Goal: Information Seeking & Learning: Learn about a topic

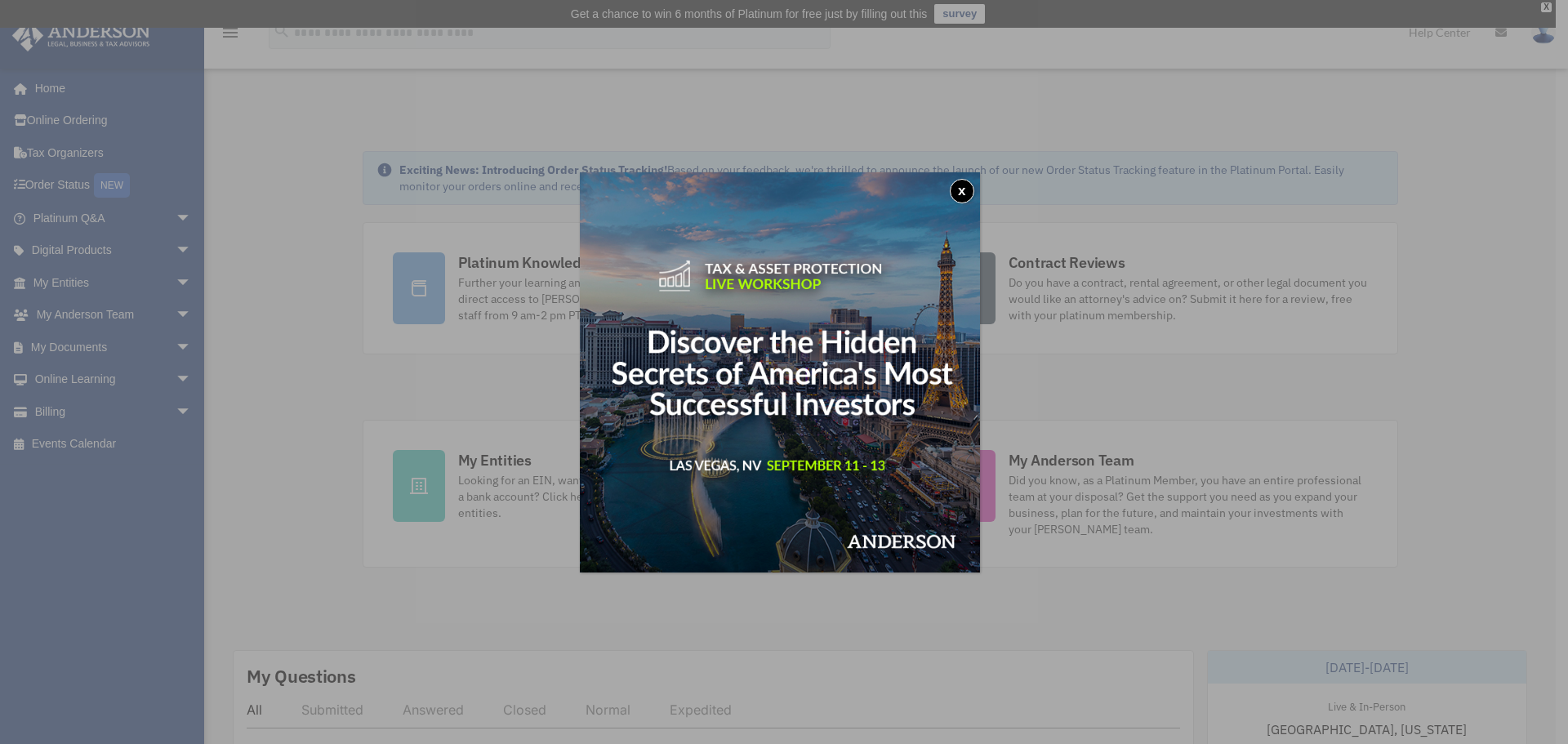
click at [963, 195] on button "x" at bounding box center [962, 191] width 25 height 25
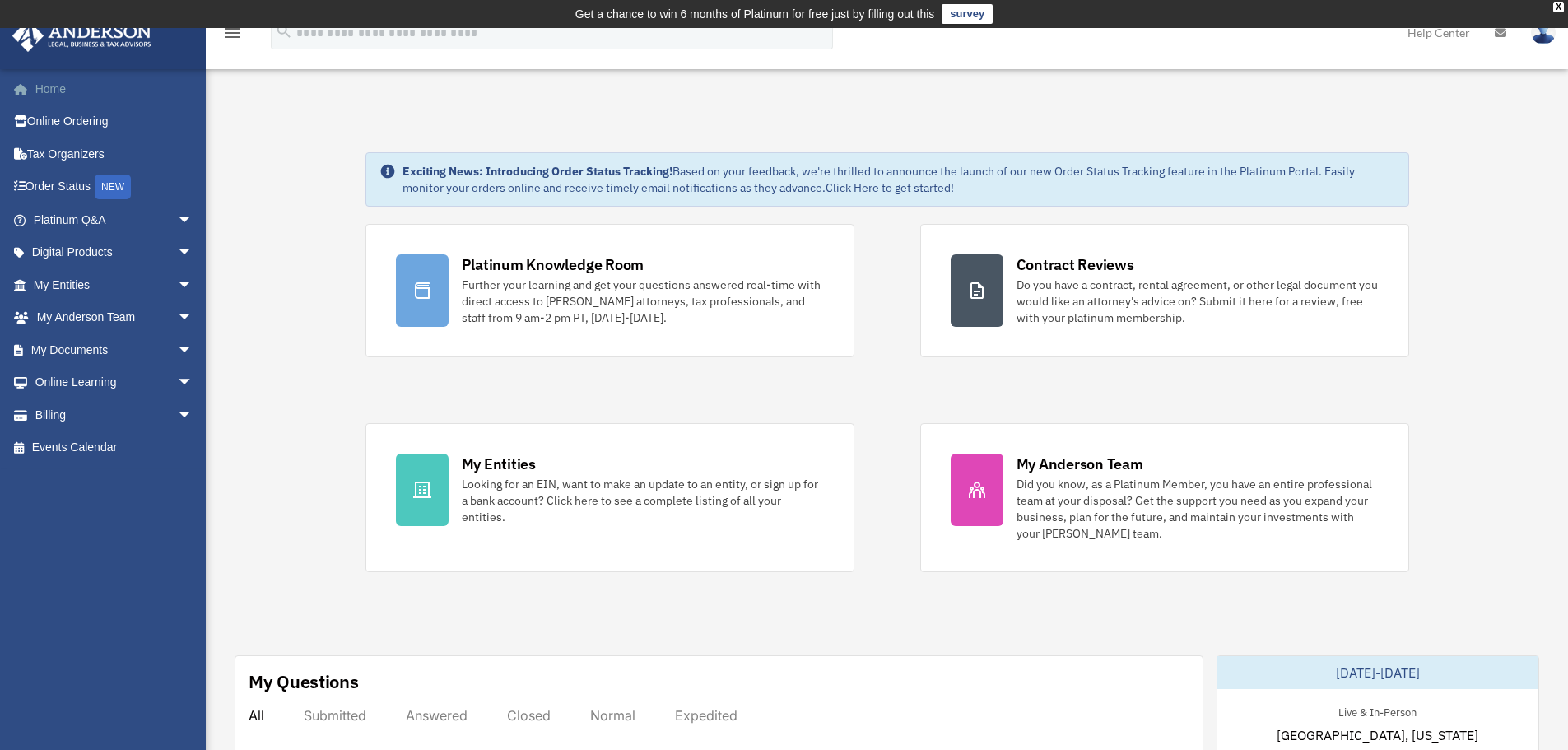
click at [56, 94] on link "Home" at bounding box center [115, 89] width 207 height 33
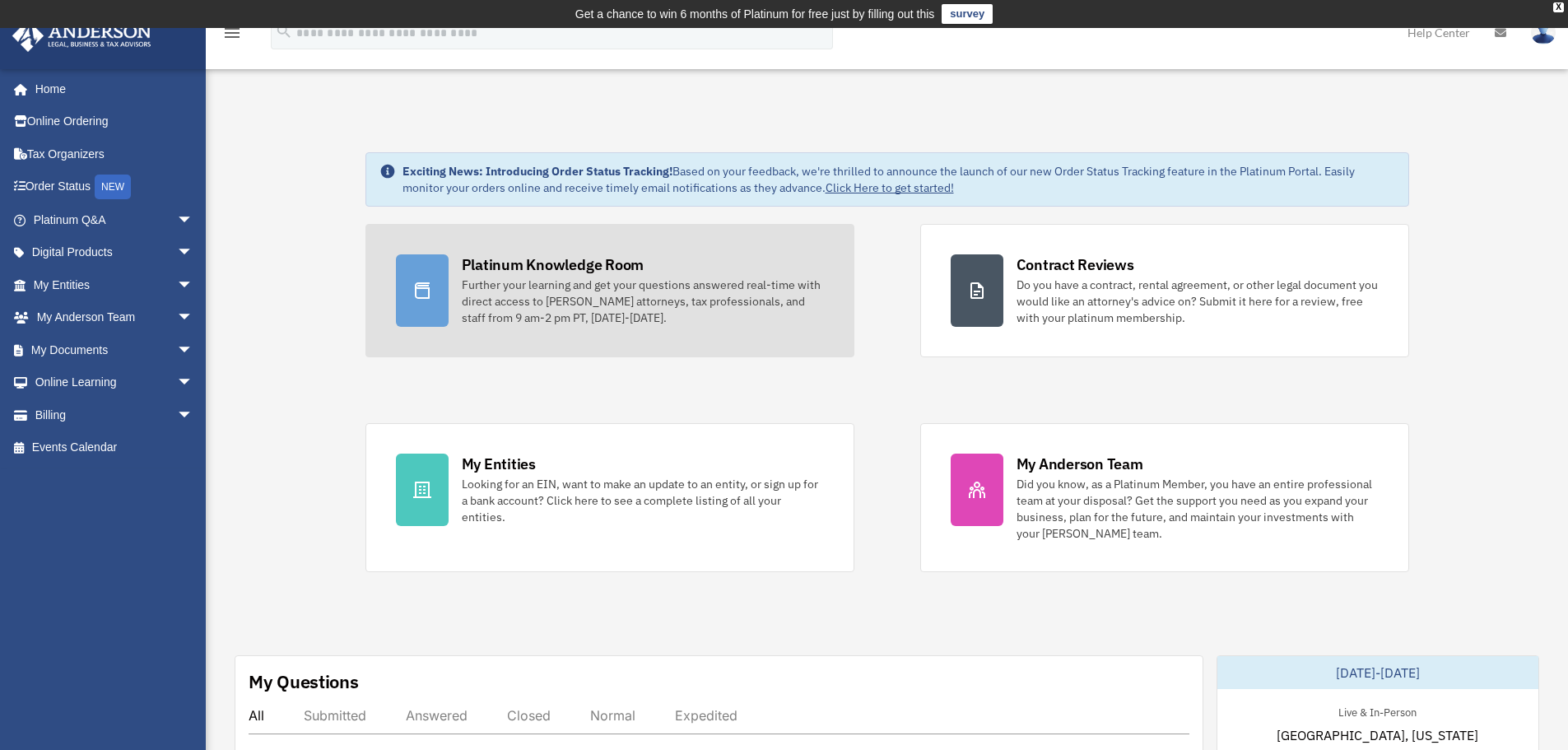
click at [575, 290] on div "Further your learning and get your questions answered real-time with direct acc…" at bounding box center [643, 302] width 362 height 50
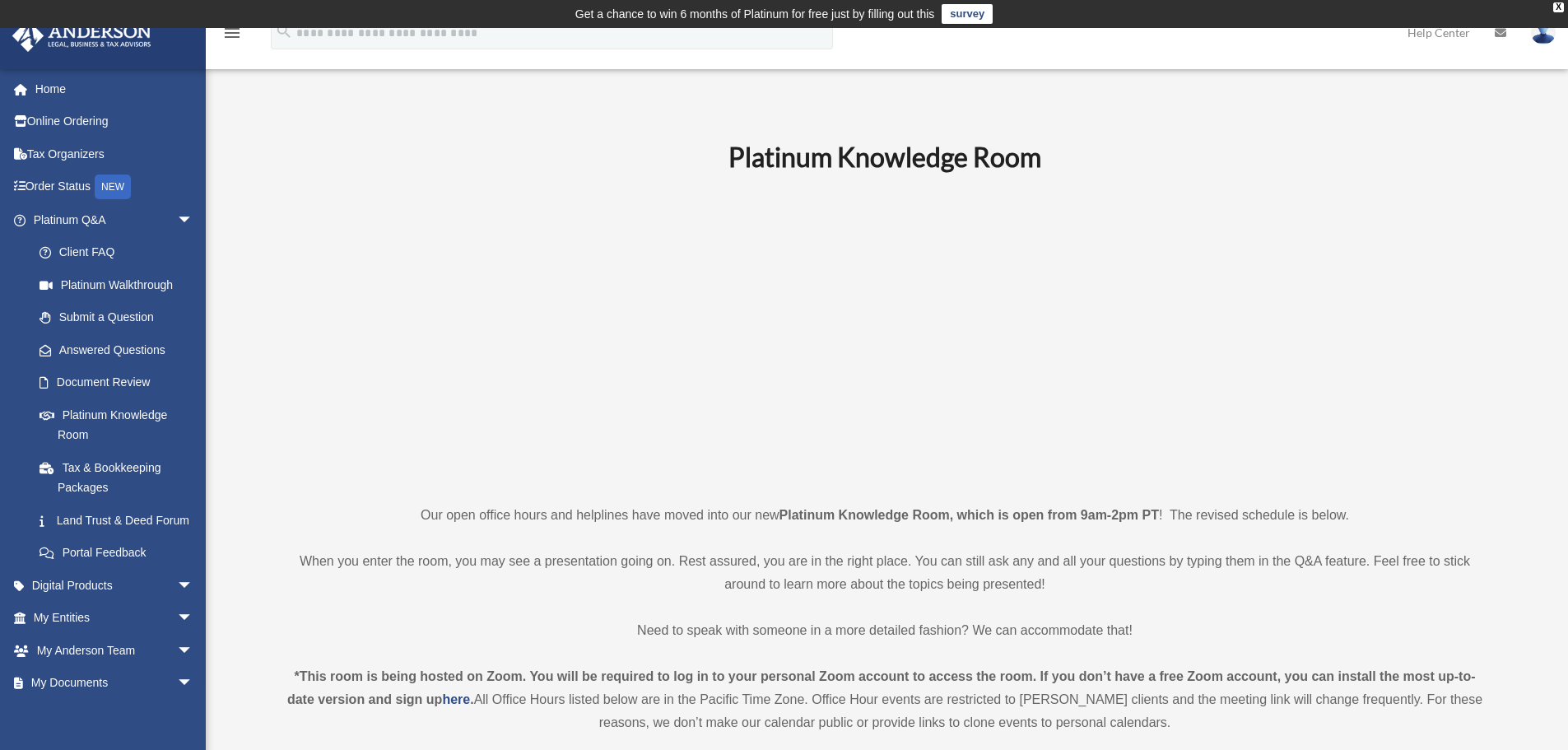
click at [1281, 334] on p at bounding box center [885, 338] width 1206 height 285
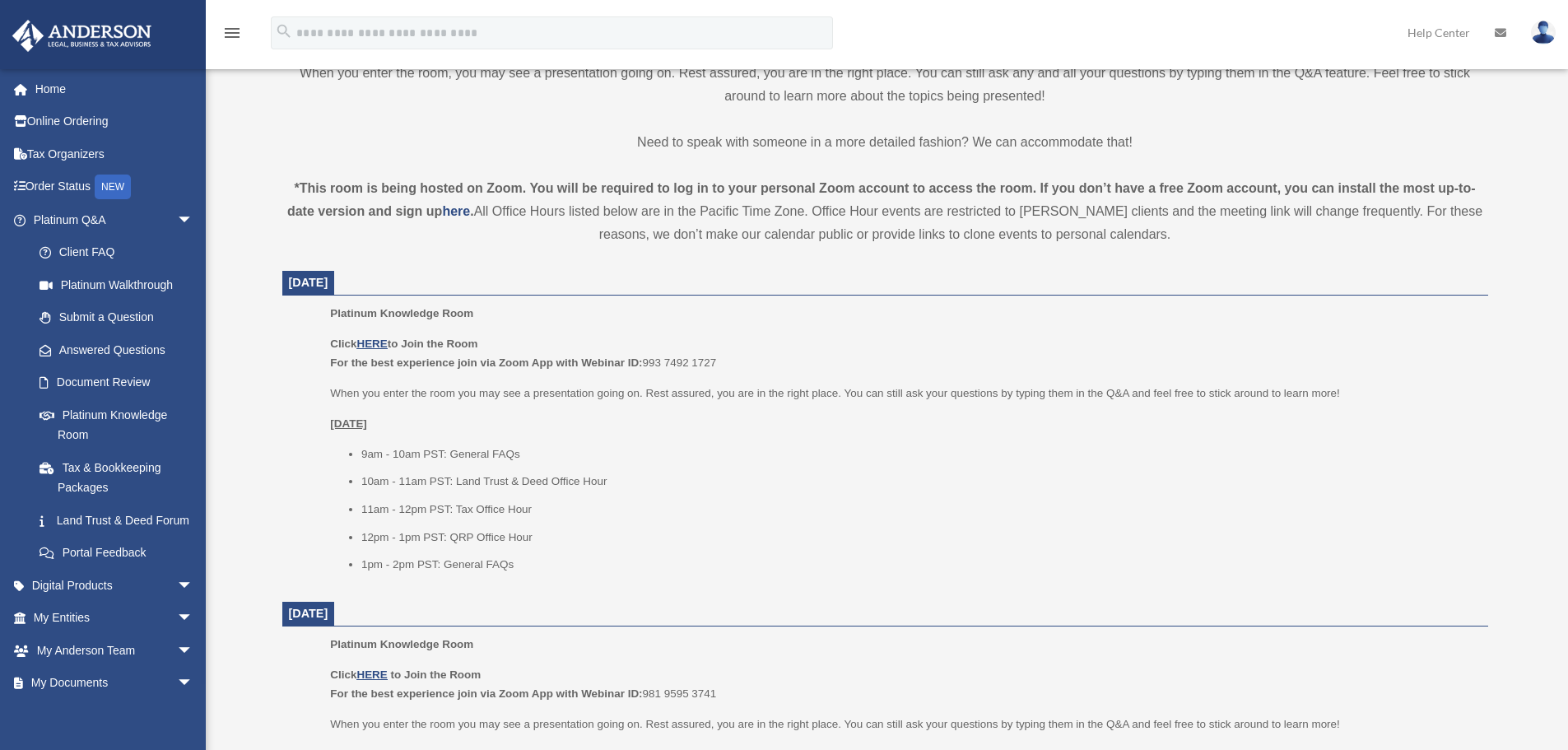
scroll to position [494, 0]
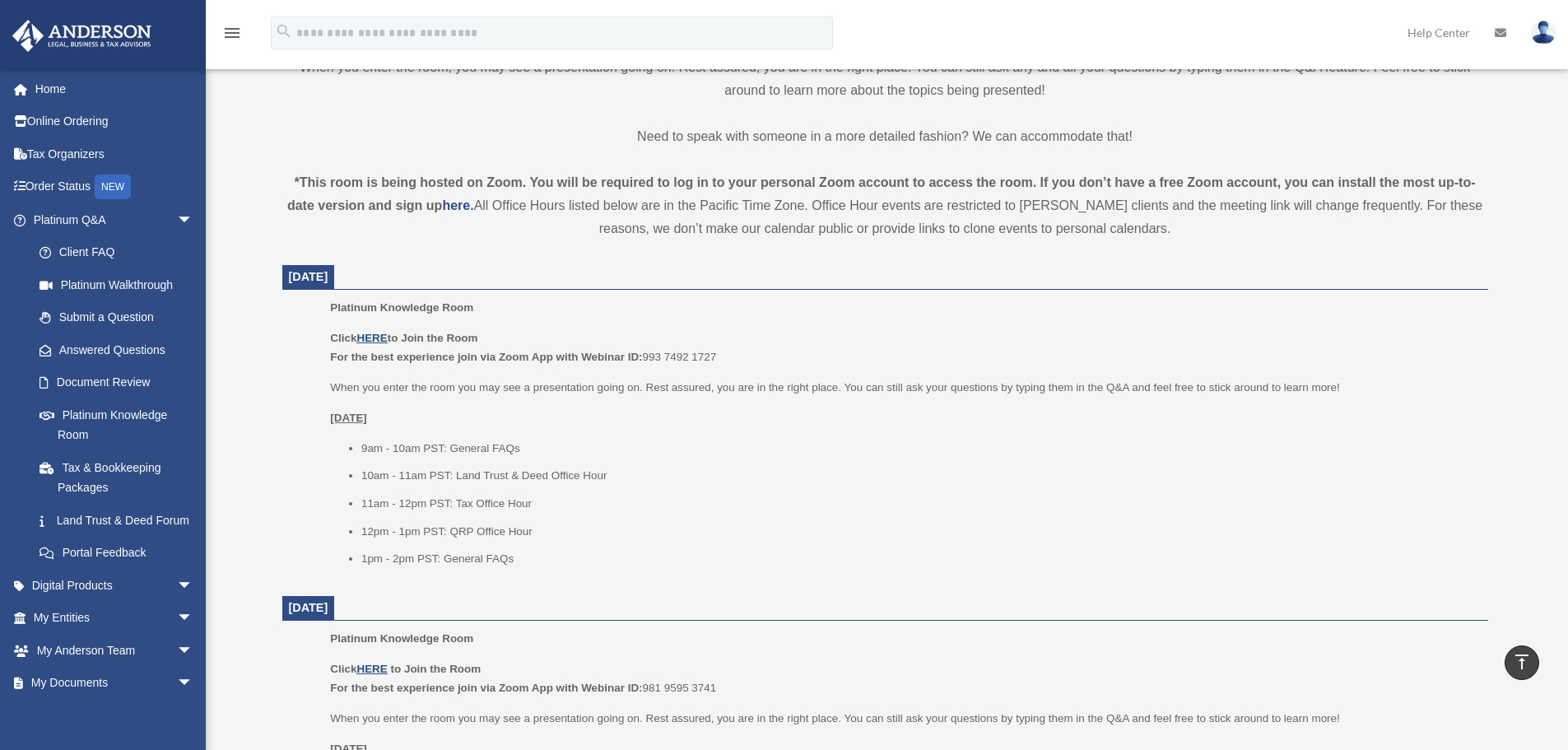
click at [372, 333] on u "HERE" at bounding box center [372, 337] width 31 height 12
